Goal: Information Seeking & Learning: Check status

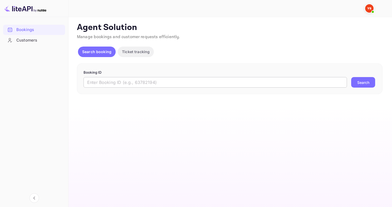
drag, startPoint x: 0, startPoint y: 0, endPoint x: 134, endPoint y: 85, distance: 158.4
click at [134, 85] on input "text" at bounding box center [215, 82] width 263 height 11
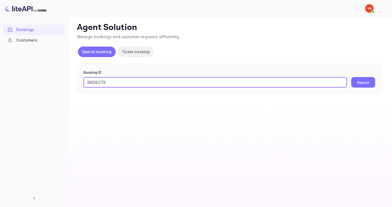
type input "9658279"
click at [351, 77] on button "Search" at bounding box center [363, 82] width 24 height 11
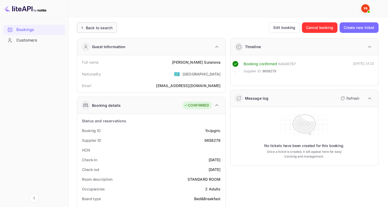
click at [95, 23] on div "Back to search" at bounding box center [97, 27] width 40 height 11
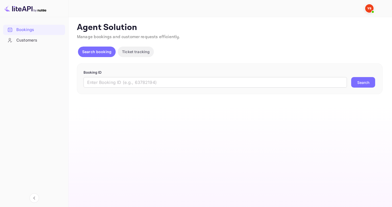
click at [103, 88] on div "Booking ID ​ Search" at bounding box center [230, 78] width 306 height 31
click at [103, 83] on input "text" at bounding box center [215, 82] width 263 height 11
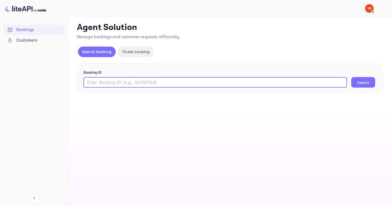
paste input "9745452"
type input "9745452"
click at [351, 77] on button "Search" at bounding box center [363, 82] width 24 height 11
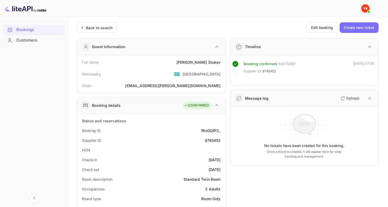
click at [90, 25] on div "Back to search" at bounding box center [99, 28] width 27 height 6
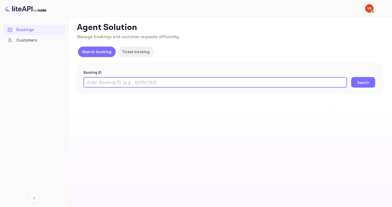
click at [120, 79] on input "text" at bounding box center [215, 82] width 263 height 11
paste input "9573661"
type input "9573661"
click at [351, 77] on button "Search" at bounding box center [363, 82] width 24 height 11
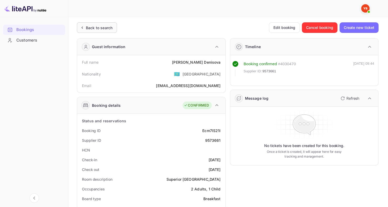
click at [100, 25] on div "Back to search" at bounding box center [99, 28] width 27 height 6
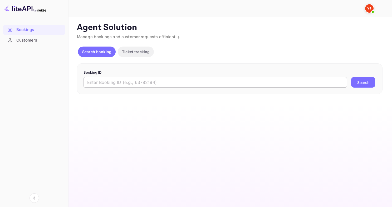
click at [159, 84] on input "text" at bounding box center [215, 82] width 263 height 11
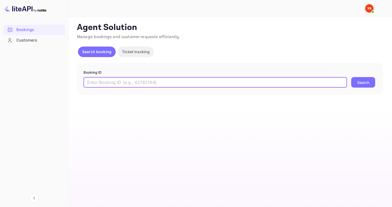
paste input "9614504"
type input "9614504"
click at [351, 77] on button "Search" at bounding box center [363, 82] width 24 height 11
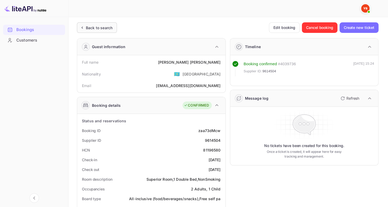
click at [102, 30] on div "Back to search" at bounding box center [99, 28] width 27 height 6
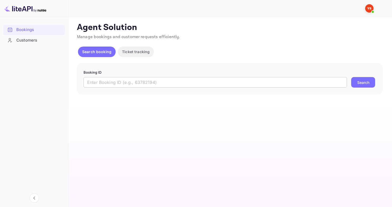
click at [148, 79] on input "text" at bounding box center [215, 82] width 263 height 11
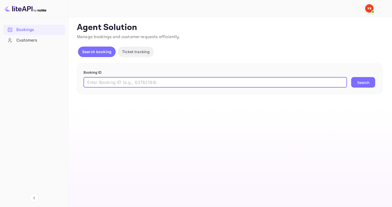
paste input "9683588"
type input "9683588"
click at [351, 77] on button "Search" at bounding box center [363, 82] width 24 height 11
